Goal: Understand process/instructions: Learn how to perform a task or action

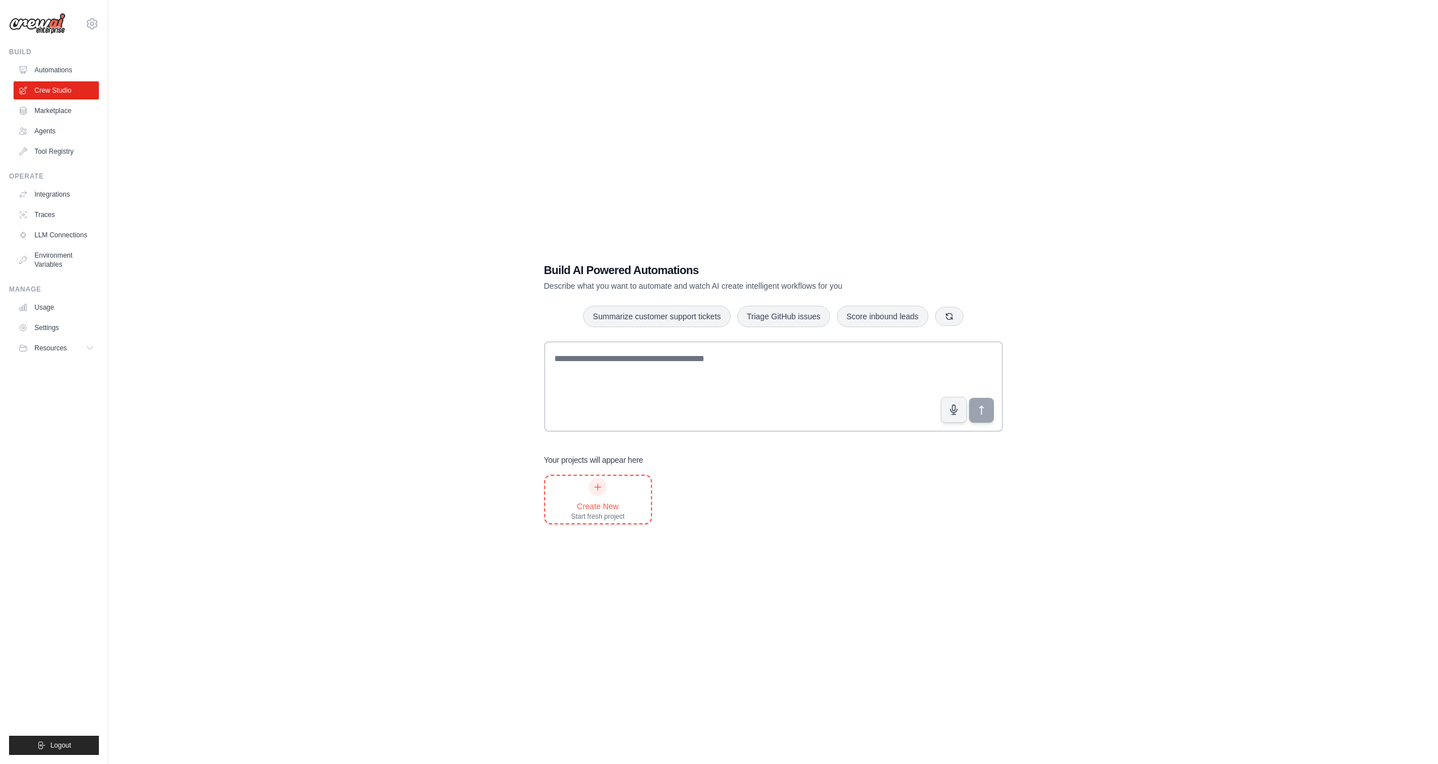
click at [600, 490] on icon at bounding box center [597, 486] width 9 height 9
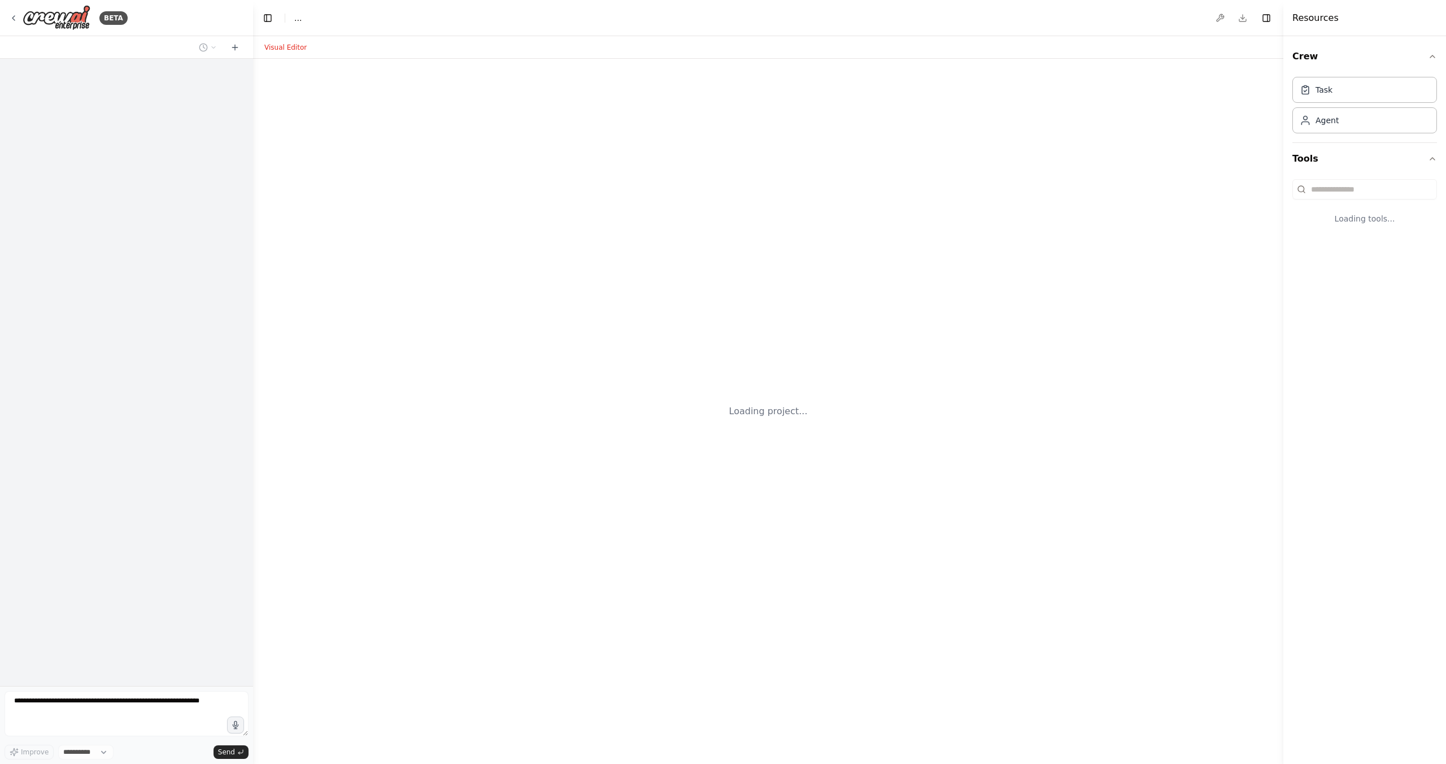
select select "****"
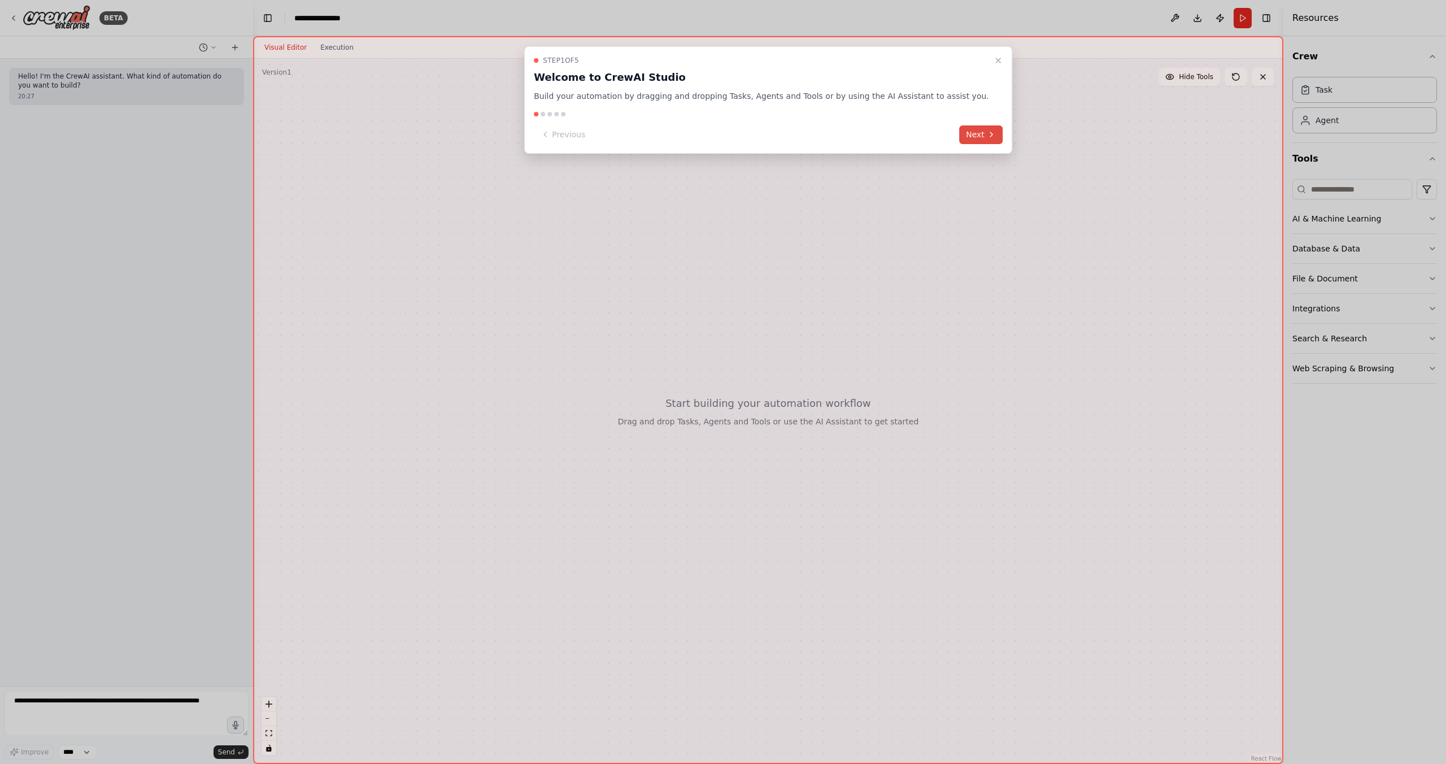
click at [959, 135] on button "Next" at bounding box center [980, 134] width 43 height 19
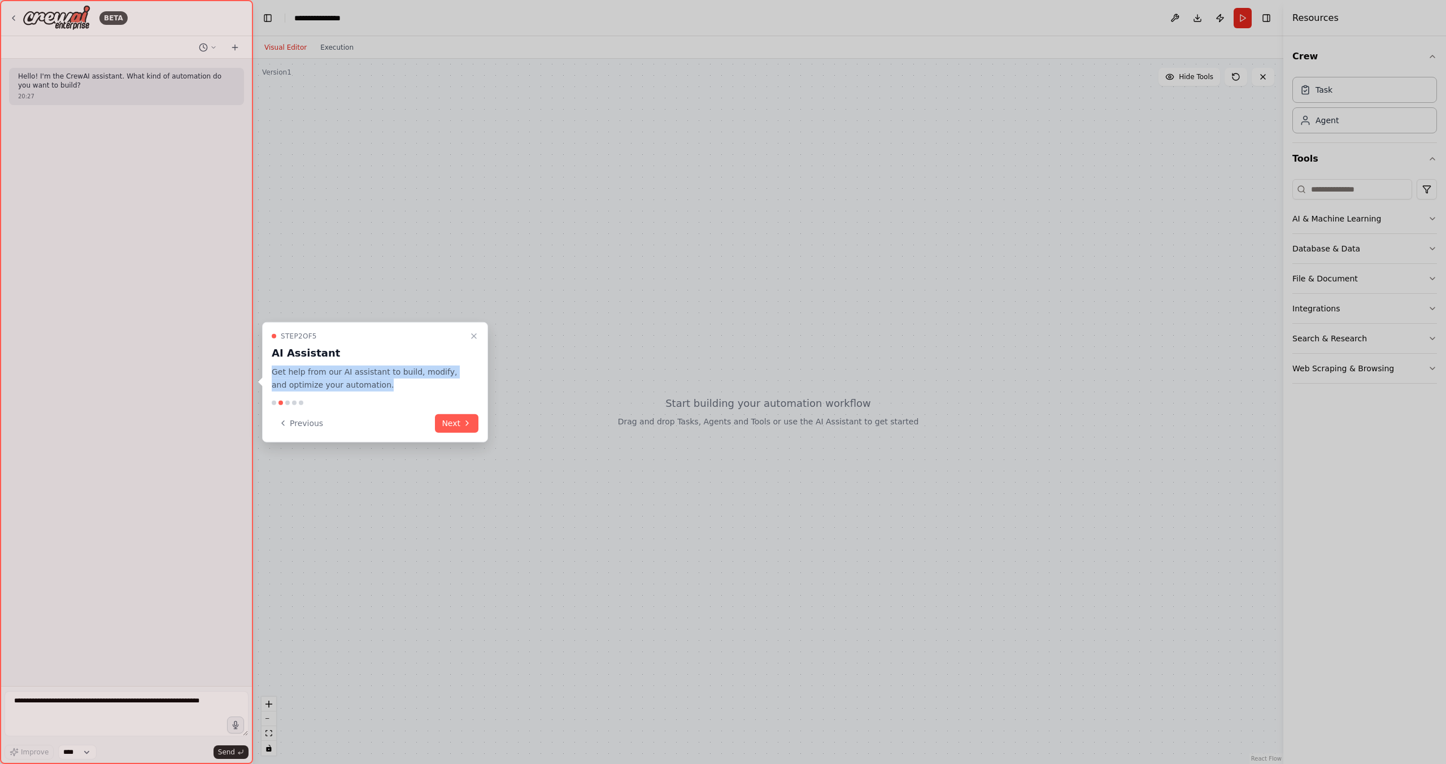
drag, startPoint x: 273, startPoint y: 371, endPoint x: 354, endPoint y: 392, distance: 84.1
click at [354, 392] on div "Step 2 of 5 AI Assistant Get help from our AI assistant to build, modify, and o…" at bounding box center [375, 382] width 226 height 120
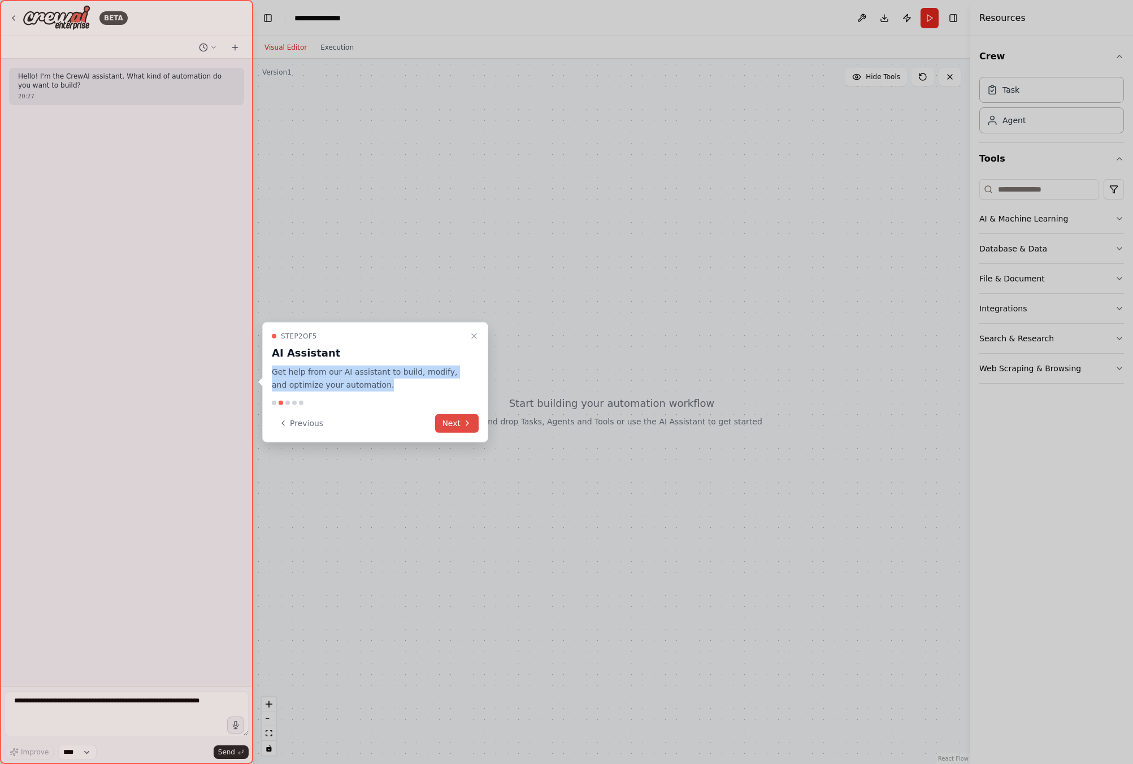
click at [463, 421] on icon at bounding box center [467, 423] width 9 height 9
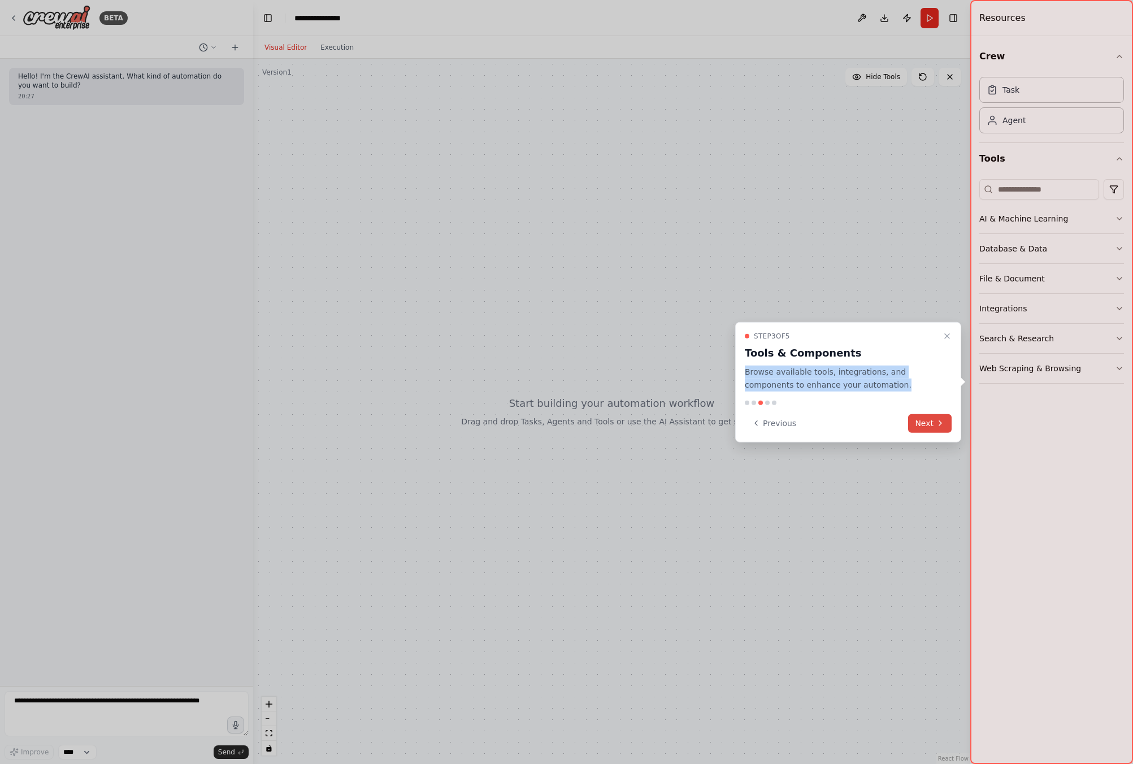
click at [926, 426] on button "Next" at bounding box center [929, 422] width 43 height 19
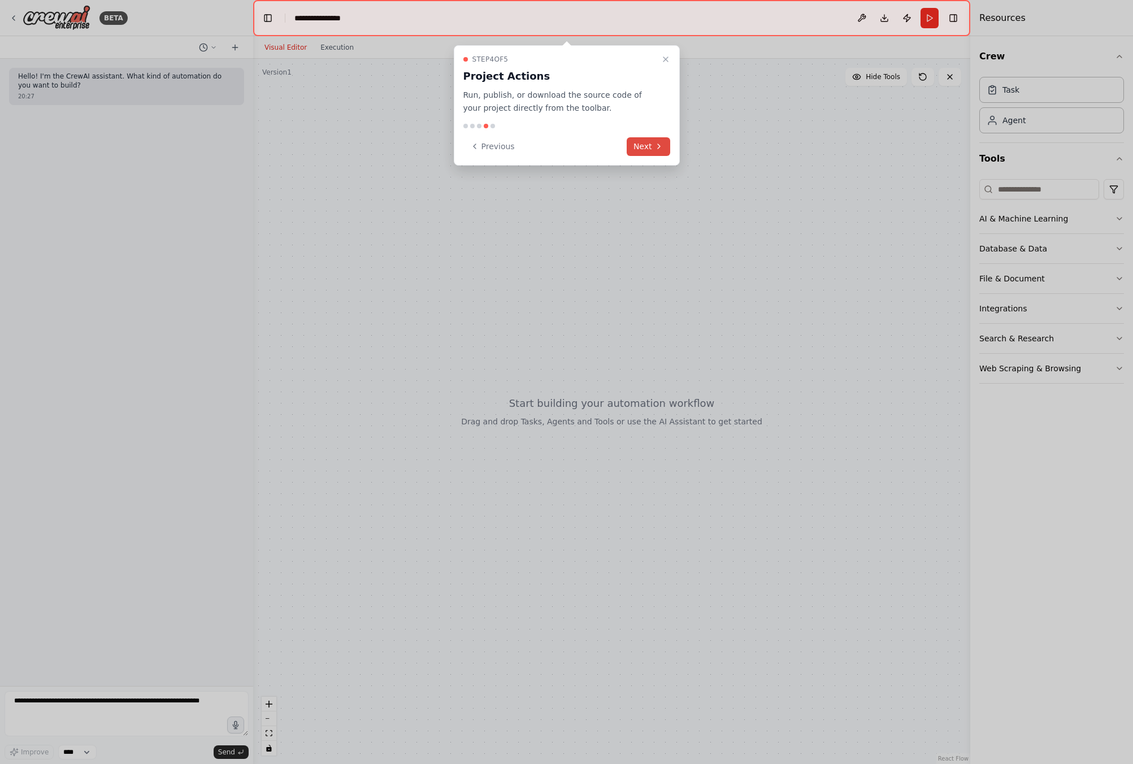
click at [641, 147] on button "Next" at bounding box center [647, 146] width 43 height 19
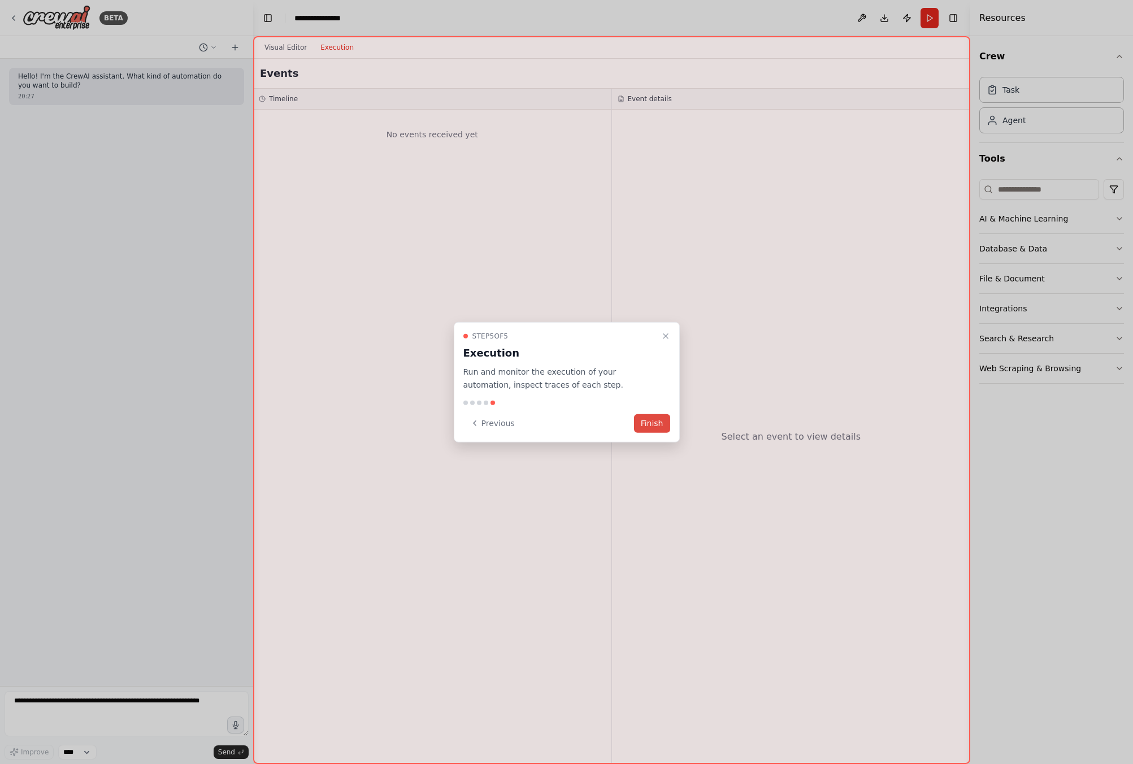
click at [647, 421] on button "Finish" at bounding box center [652, 422] width 36 height 19
